Goal: Information Seeking & Learning: Learn about a topic

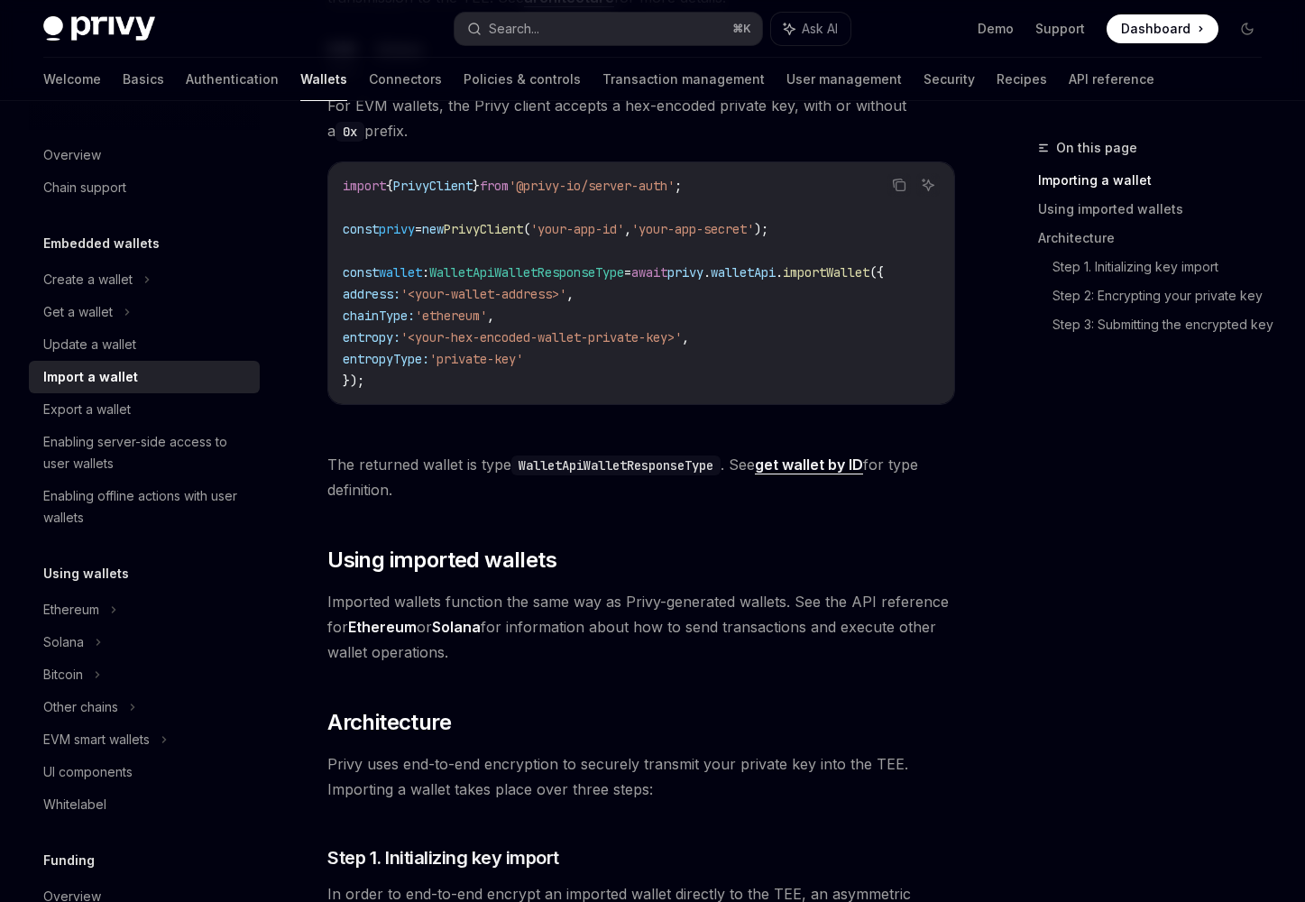
scroll to position [745, 0]
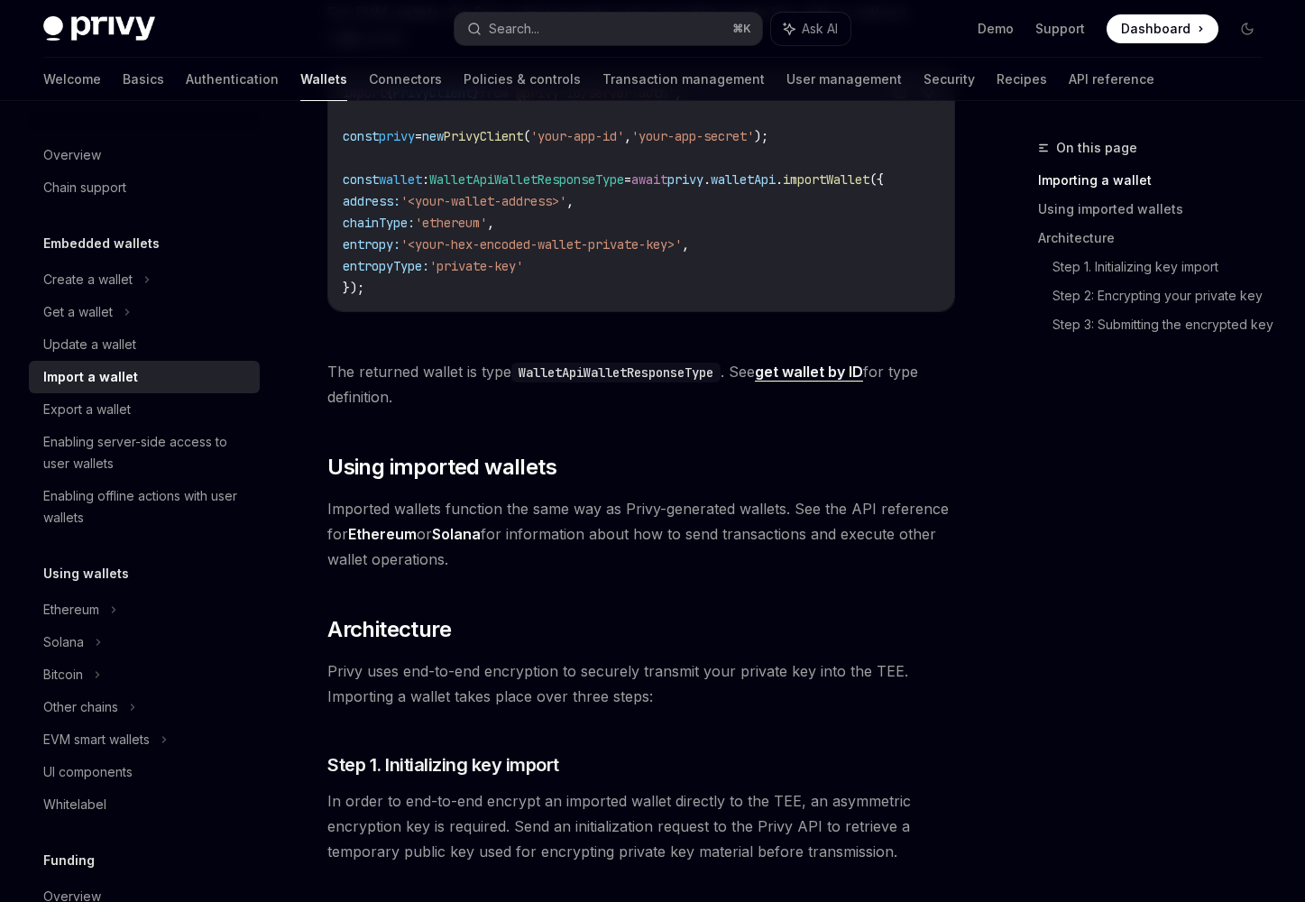
click at [142, 24] on img at bounding box center [99, 28] width 112 height 25
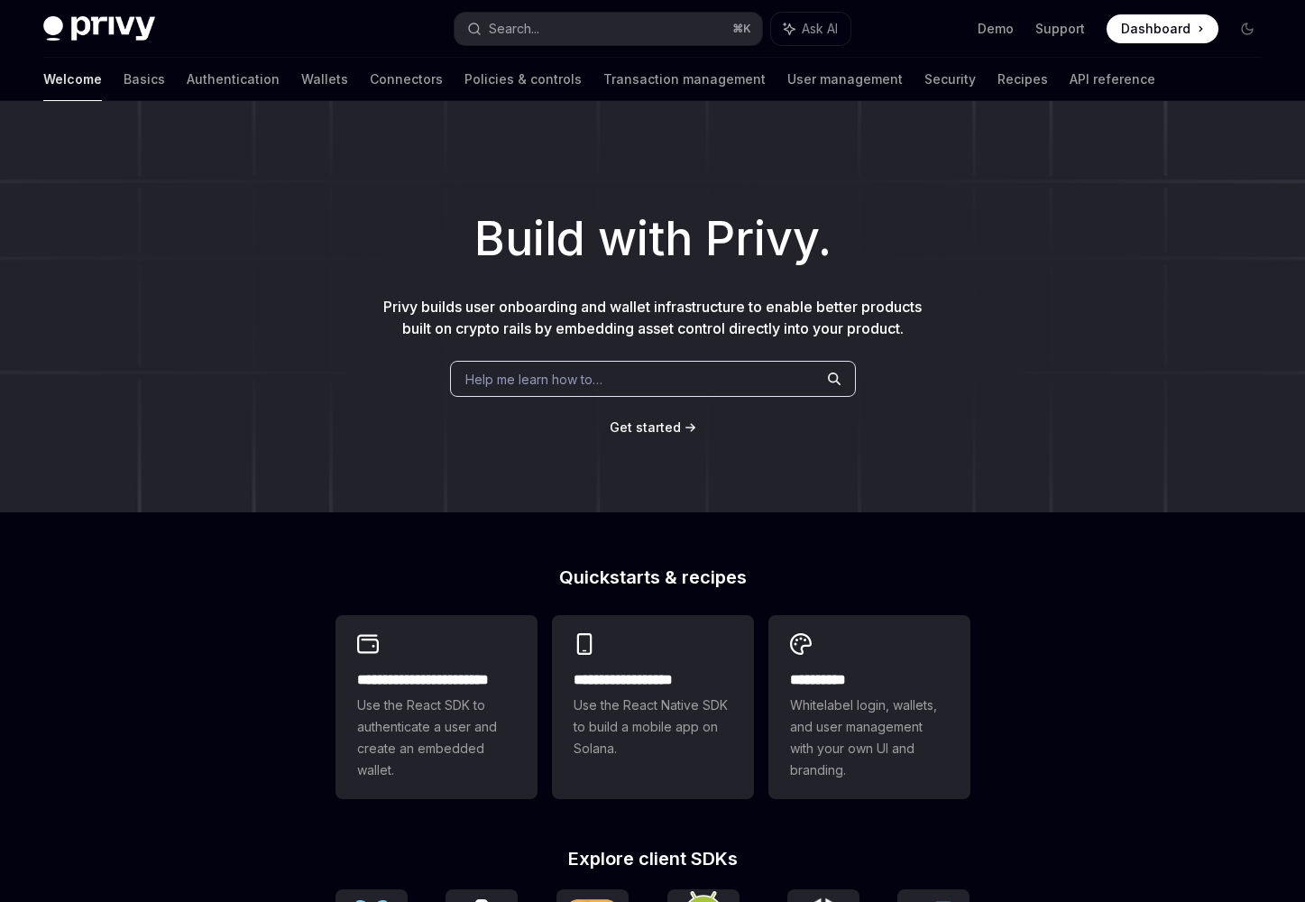
click at [613, 388] on div "Help me learn how to…" at bounding box center [653, 379] width 406 height 36
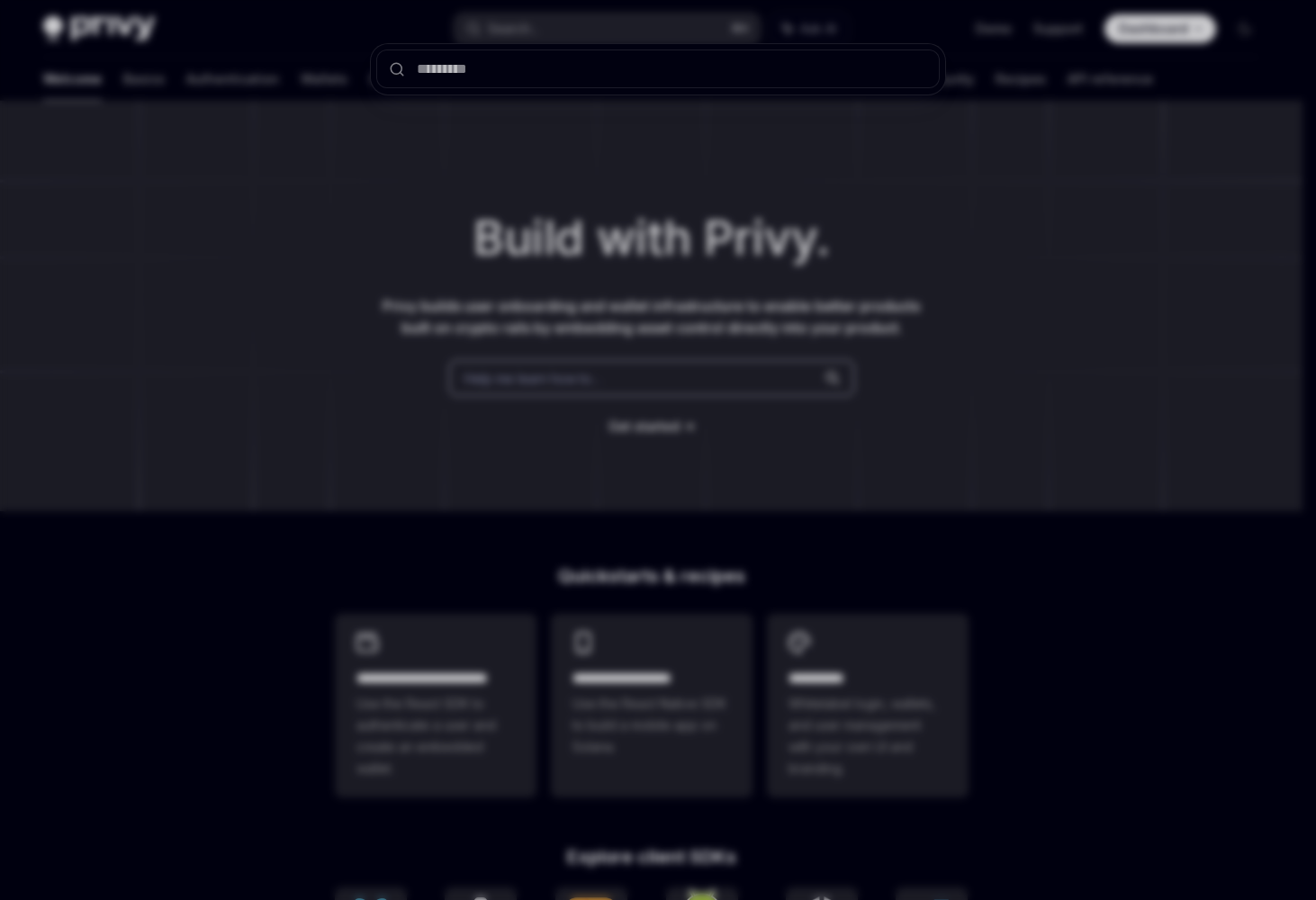
type textarea "*"
type input "**********"
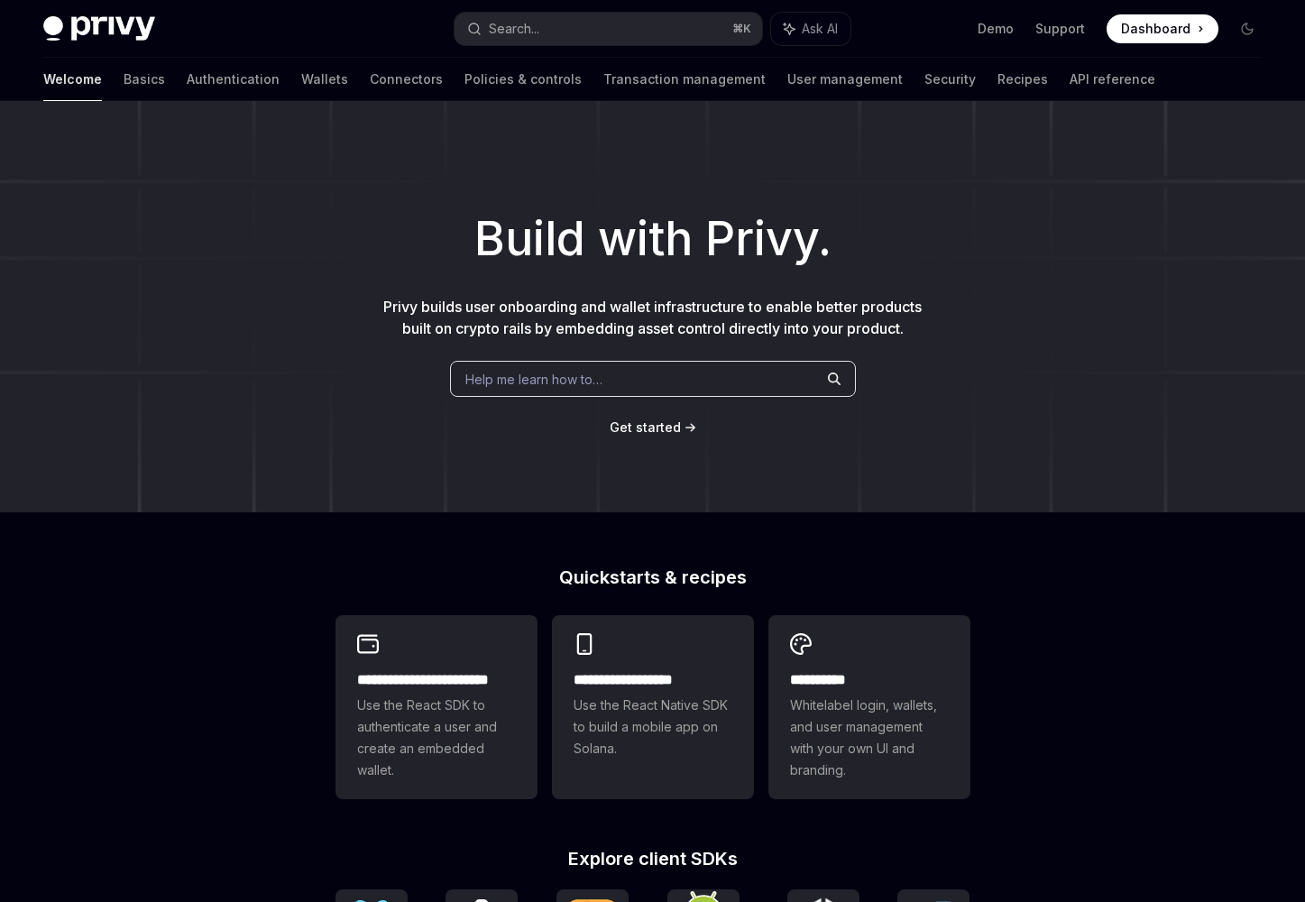
type textarea "*"
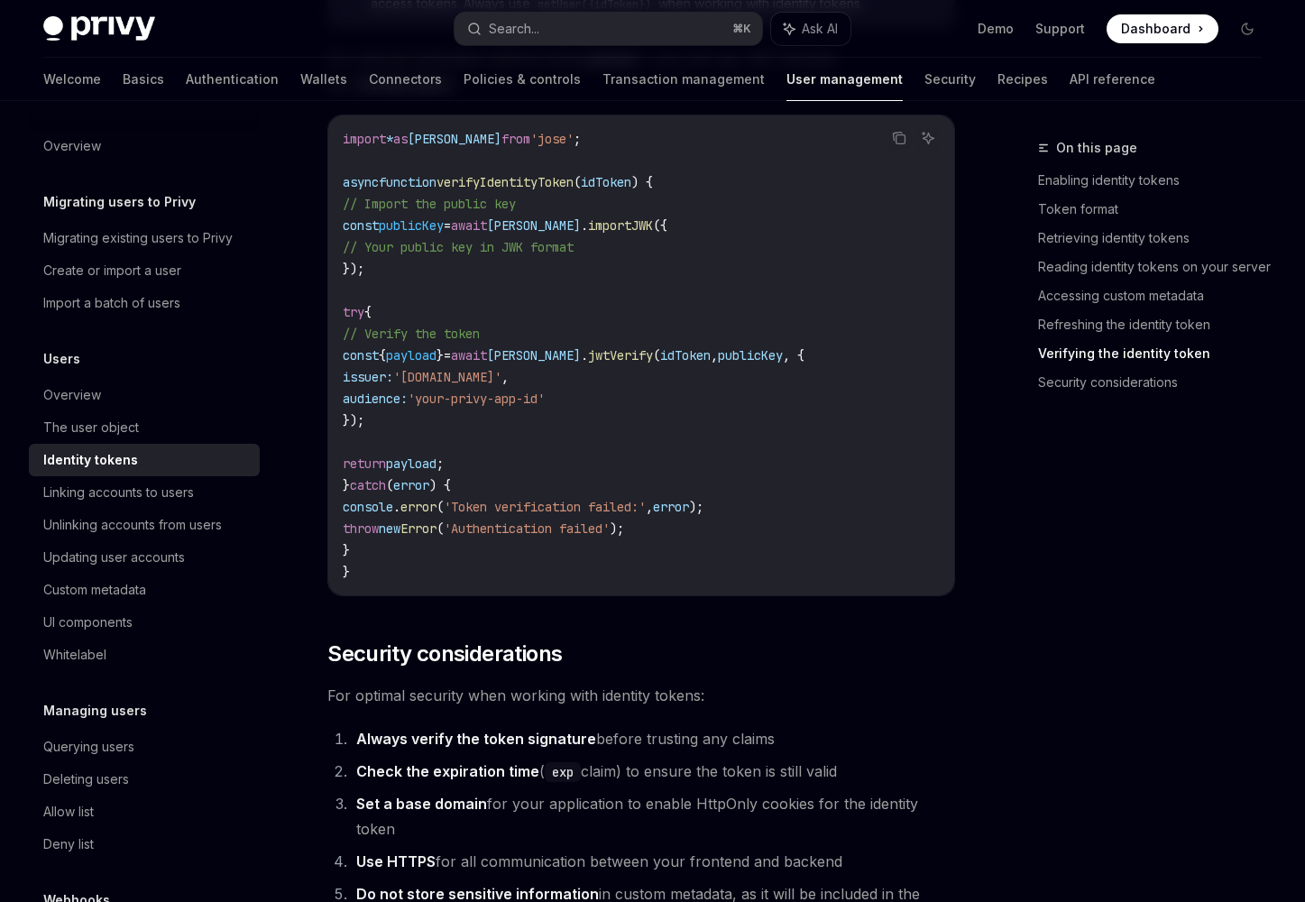
click at [1009, 580] on div "On this page Enabling identity tokens Token format Retrieving identity tokens R…" at bounding box center [1139, 519] width 274 height 765
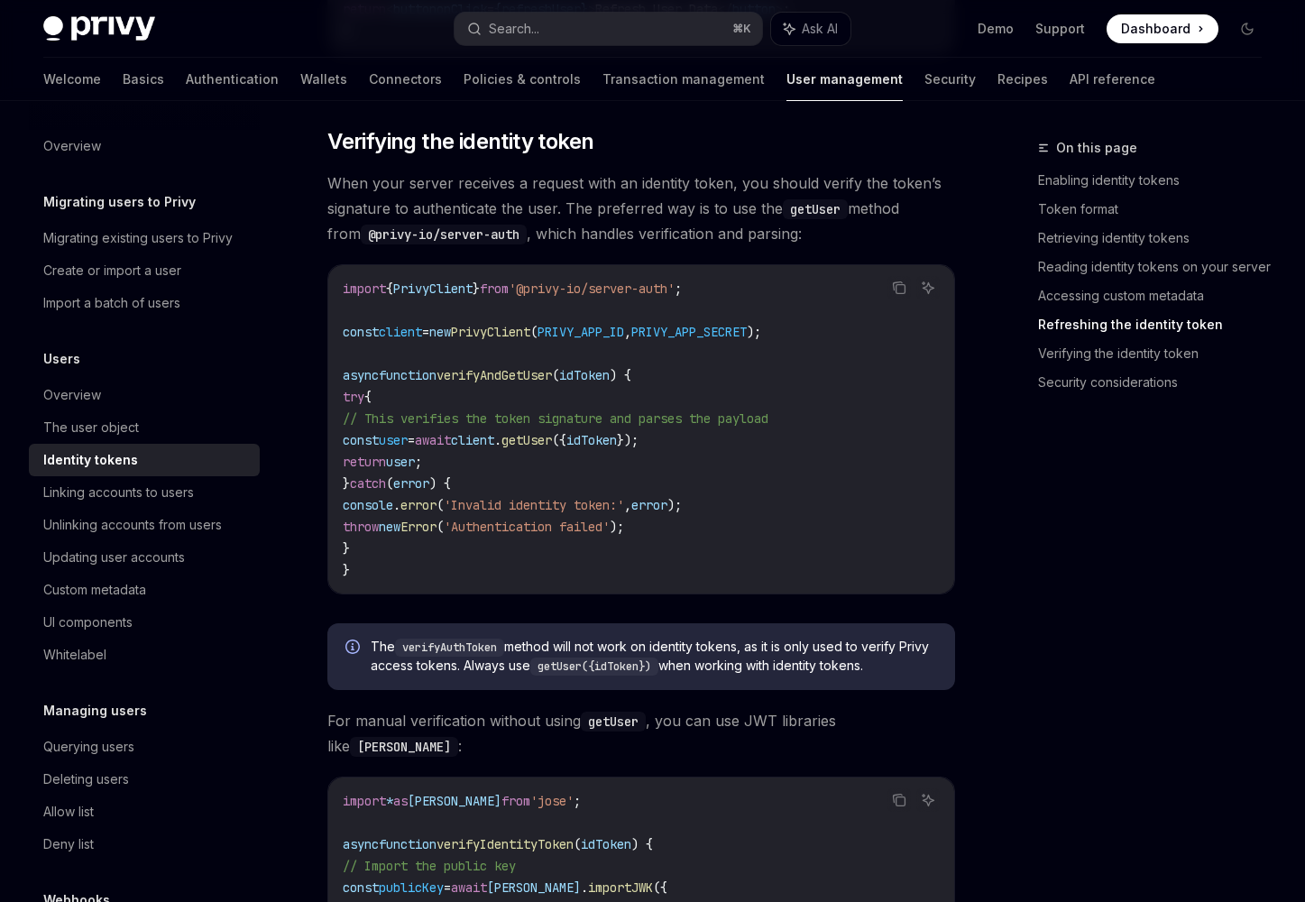
scroll to position [4605, 0]
